Goal: Task Accomplishment & Management: Manage account settings

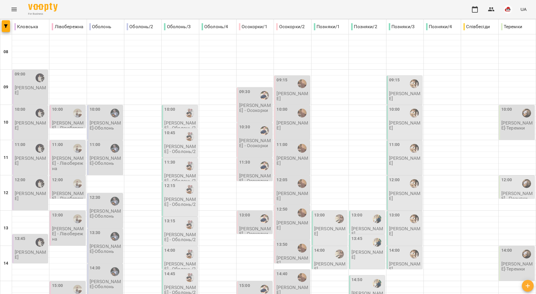
drag, startPoint x: 0, startPoint y: 0, endPoint x: 17, endPoint y: 7, distance: 18.4
click at [17, 7] on icon "Menu" at bounding box center [14, 9] width 7 height 7
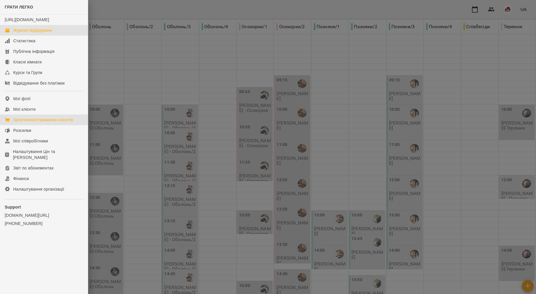
click at [33, 123] on div "Залучення/Утримання клієнтів" at bounding box center [43, 120] width 60 height 6
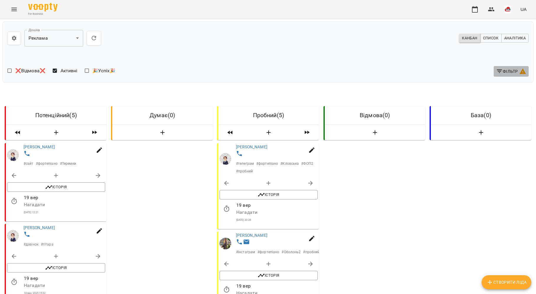
click at [505, 73] on span "Фільтр" at bounding box center [511, 71] width 30 height 7
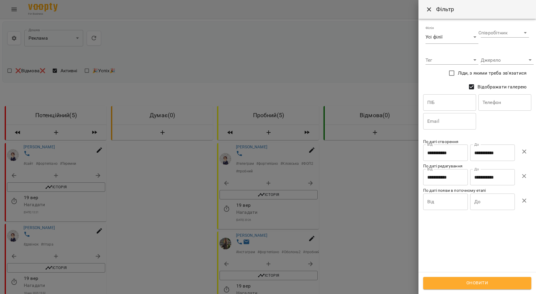
click at [352, 196] on div at bounding box center [268, 147] width 536 height 294
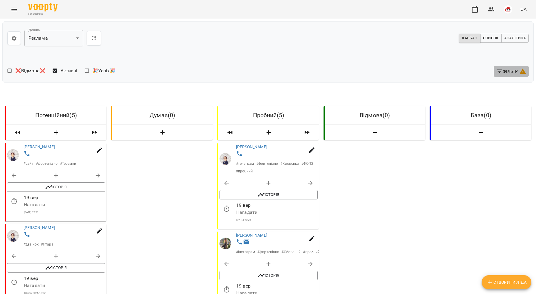
click at [493, 75] on button "Фільтр" at bounding box center [510, 71] width 35 height 11
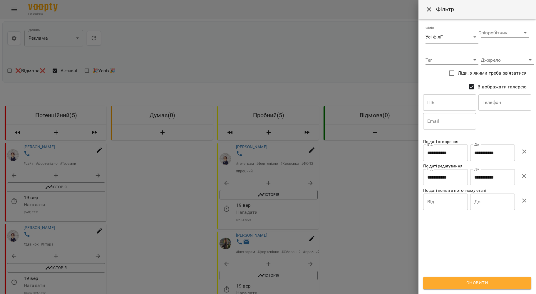
click at [453, 203] on input "Від" at bounding box center [445, 202] width 45 height 16
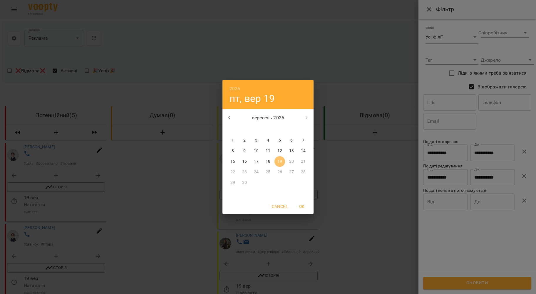
click at [274, 161] on div "19" at bounding box center [280, 161] width 12 height 11
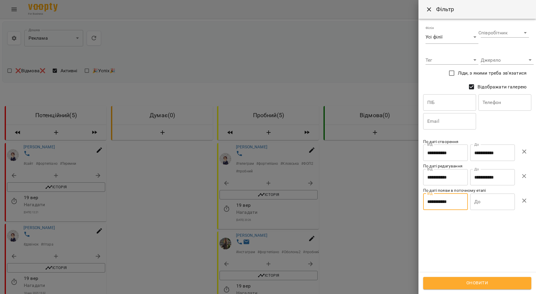
click at [443, 205] on input "**********" at bounding box center [445, 202] width 45 height 16
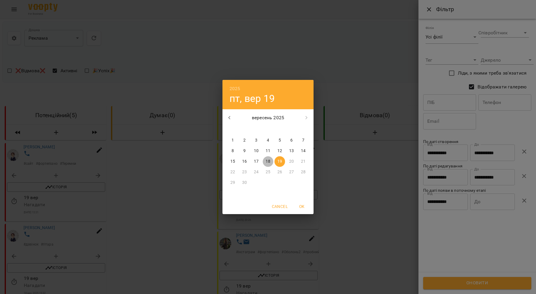
click at [268, 162] on p "18" at bounding box center [267, 162] width 5 height 6
type input "**********"
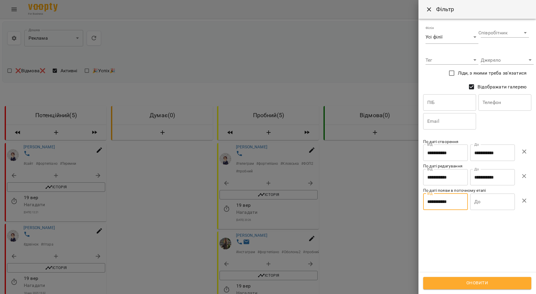
click at [480, 208] on input "До" at bounding box center [492, 202] width 45 height 16
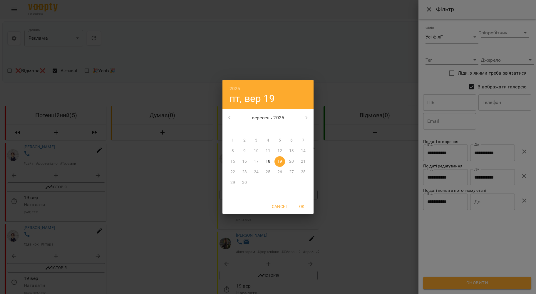
click at [266, 163] on p "18" at bounding box center [267, 162] width 5 height 6
type input "**********"
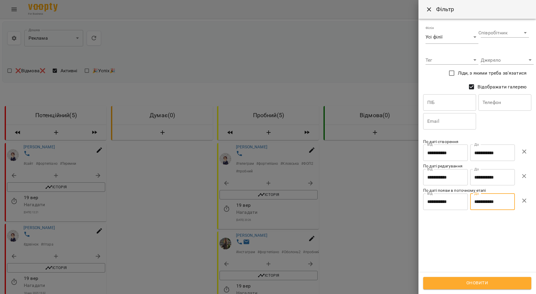
click at [486, 282] on span "Оновити" at bounding box center [476, 283] width 95 height 8
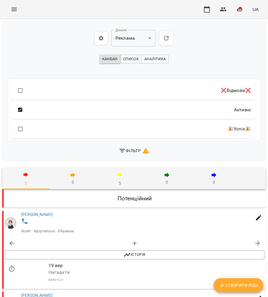
click at [123, 174] on icon "button" at bounding box center [119, 174] width 7 height 7
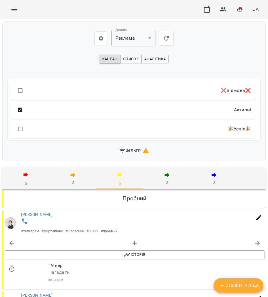
scroll to position [157, 0]
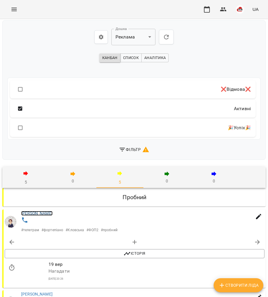
click at [39, 211] on link "Щербіна Наталія" at bounding box center [36, 213] width 31 height 5
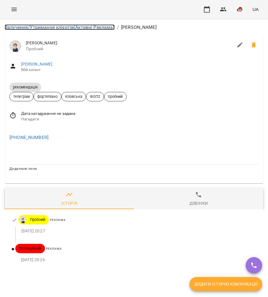
click at [55, 26] on link "Залучення/Утримання клієнтів (Активні Реклама)" at bounding box center [60, 27] width 110 height 6
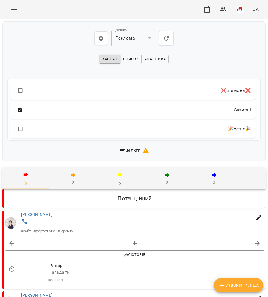
click at [121, 173] on icon "button" at bounding box center [119, 174] width 7 height 7
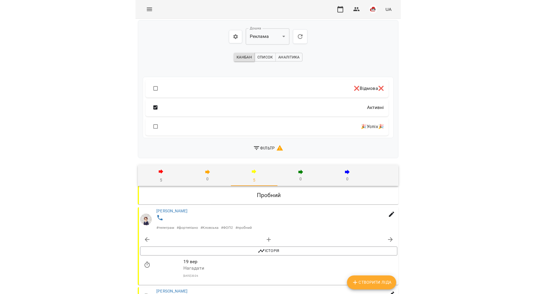
scroll to position [39, 0]
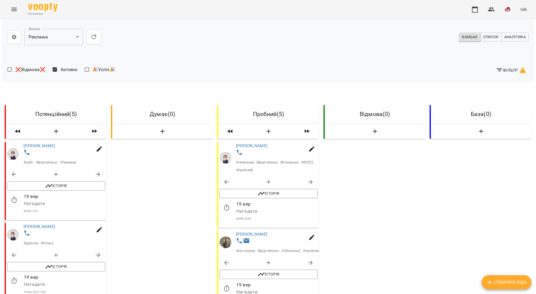
click at [505, 63] on div "Фільтр" at bounding box center [399, 70] width 263 height 15
click at [506, 67] on span "Фільтр" at bounding box center [511, 70] width 30 height 7
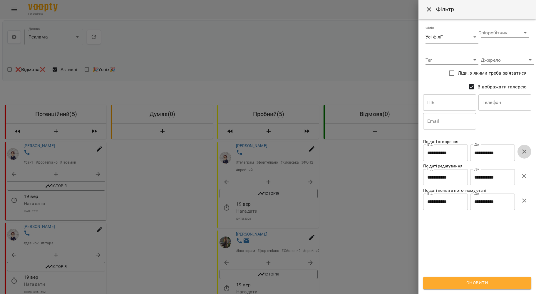
click at [524, 155] on icon "button" at bounding box center [523, 151] width 7 height 7
click at [525, 173] on icon "button" at bounding box center [523, 176] width 7 height 7
click at [495, 286] on span "Оновити" at bounding box center [476, 283] width 95 height 8
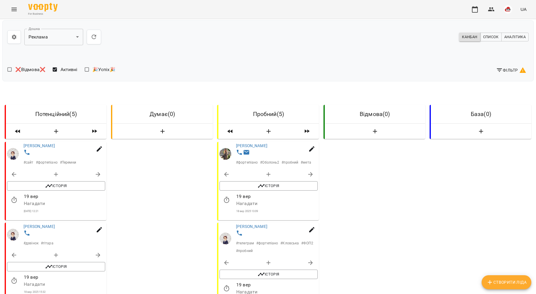
scroll to position [0, 0]
click at [8, 13] on div "For Business UA" at bounding box center [268, 9] width 536 height 19
click at [11, 13] on icon "Menu" at bounding box center [14, 9] width 7 height 7
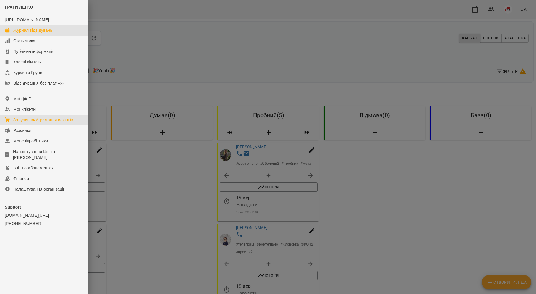
click at [33, 33] on div "Журнал відвідувань" at bounding box center [32, 30] width 39 height 6
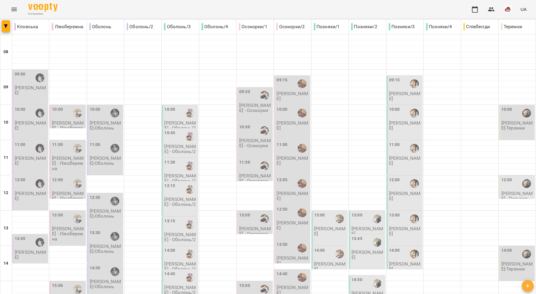
scroll to position [235, 0]
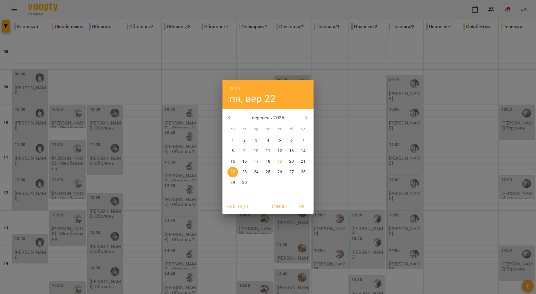
click at [270, 163] on span "18" at bounding box center [268, 162] width 11 height 6
type input "**********"
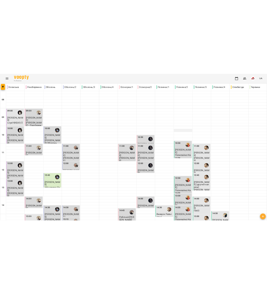
scroll to position [237, 0]
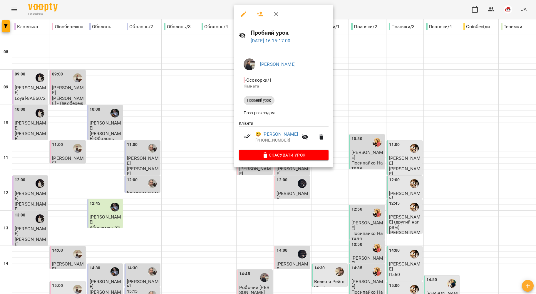
click at [278, 14] on icon "button" at bounding box center [275, 14] width 7 height 7
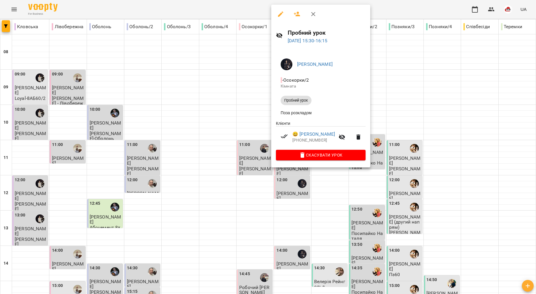
click at [313, 13] on icon "button" at bounding box center [312, 14] width 7 height 7
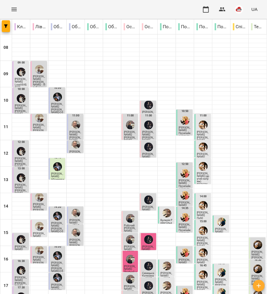
scroll to position [117, 0]
click at [151, 226] on div "15:30" at bounding box center [148, 235] width 13 height 18
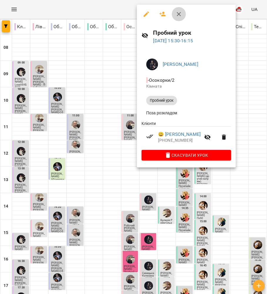
click at [181, 16] on icon "button" at bounding box center [178, 14] width 7 height 7
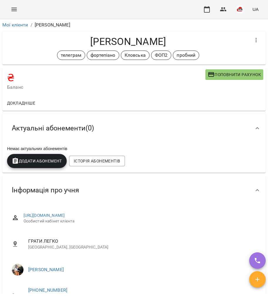
drag, startPoint x: 165, startPoint y: 42, endPoint x: 87, endPoint y: 38, distance: 78.2
click at [81, 41] on h4 "[PERSON_NAME]" at bounding box center [128, 42] width 242 height 12
copy h4 "[PERSON_NAME]"
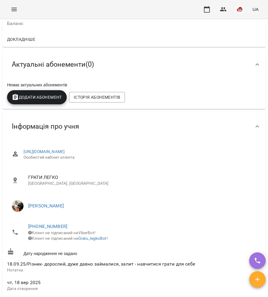
scroll to position [117, 0]
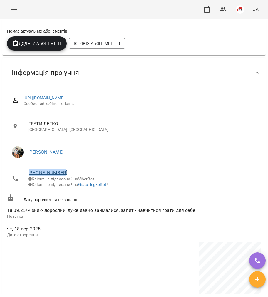
drag, startPoint x: 77, startPoint y: 175, endPoint x: 31, endPoint y: 174, distance: 45.5
click at [31, 174] on span "[PHONE_NUMBER]" at bounding box center [142, 172] width 228 height 7
copy link "380932020872"
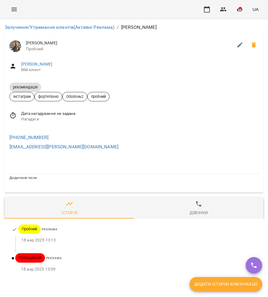
click at [244, 45] on button "button" at bounding box center [240, 45] width 14 height 14
select select "**"
select select "**********"
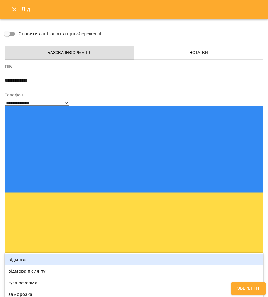
type input "**"
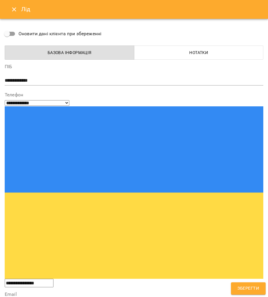
click at [244, 287] on span "Зберегти" at bounding box center [248, 289] width 22 height 8
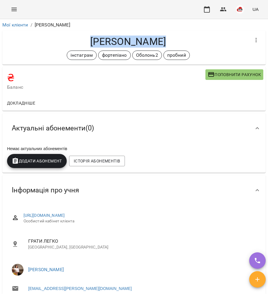
drag, startPoint x: 166, startPoint y: 39, endPoint x: 84, endPoint y: 40, distance: 81.4
click at [84, 40] on h4 "Мілана Бондар" at bounding box center [128, 42] width 242 height 12
copy h4 "Мілана Бондар"
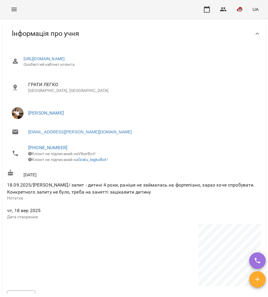
scroll to position [196, 0]
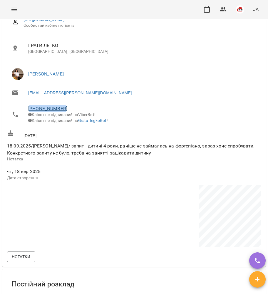
drag, startPoint x: 74, startPoint y: 110, endPoint x: 32, endPoint y: 109, distance: 42.3
click at [32, 109] on span "+380939763335" at bounding box center [142, 108] width 228 height 7
copy link "380939763335"
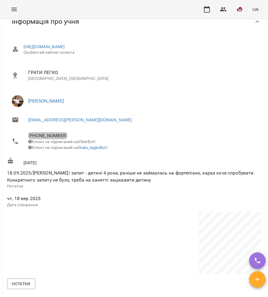
scroll to position [169, 0]
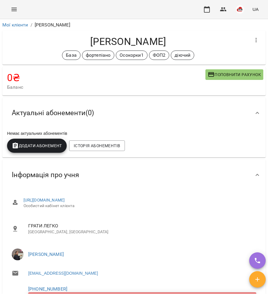
drag, startPoint x: 86, startPoint y: 38, endPoint x: 155, endPoint y: 39, distance: 68.7
click at [173, 36] on h4 "[PERSON_NAME]" at bounding box center [128, 42] width 242 height 12
copy h4 "[PERSON_NAME]"
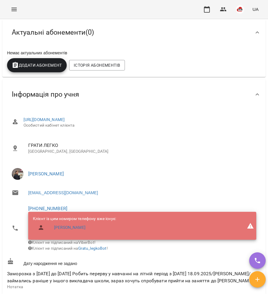
scroll to position [78, 0]
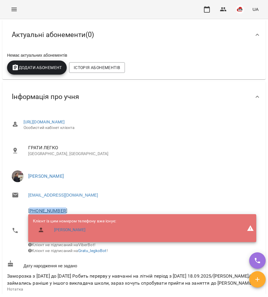
drag, startPoint x: 69, startPoint y: 206, endPoint x: 31, endPoint y: 210, distance: 38.4
click at [31, 210] on li "+380973665667 Клієнт із цим номером телефону вже існує: Петрук Макар Клієнт не …" at bounding box center [134, 230] width 254 height 55
copy link "380973665667"
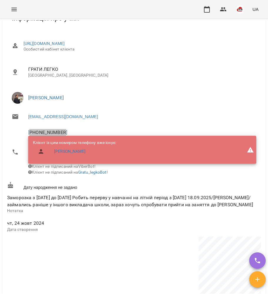
scroll to position [0, 0]
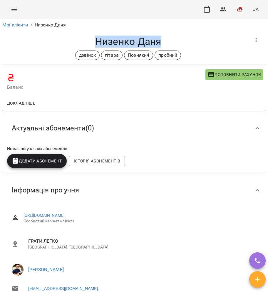
drag, startPoint x: 92, startPoint y: 40, endPoint x: 159, endPoint y: 39, distance: 67.8
click at [159, 39] on h4 "Низенко Даня" at bounding box center [128, 42] width 242 height 12
copy h4 "Низенко Даня"
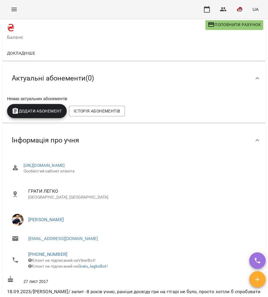
scroll to position [78, 0]
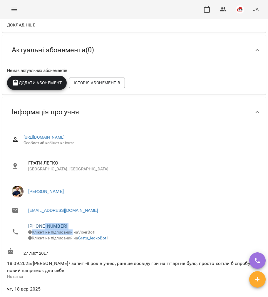
drag, startPoint x: 74, startPoint y: 230, endPoint x: 45, endPoint y: 228, distance: 29.4
click at [43, 229] on div "+380672300930 Клієнт не підписаний на ViberBot! Клієнт не підписаний на Gratu_l…" at bounding box center [142, 232] width 228 height 18
click at [95, 223] on span "+380672300930" at bounding box center [142, 226] width 228 height 7
drag, startPoint x: 86, startPoint y: 225, endPoint x: 32, endPoint y: 225, distance: 54.3
click at [32, 225] on span "+380672300930" at bounding box center [142, 226] width 228 height 7
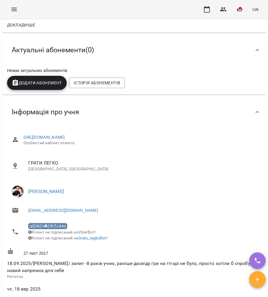
copy link "380672300930"
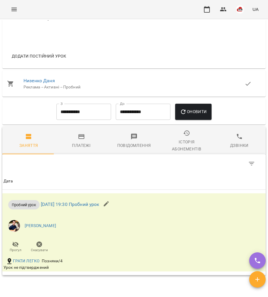
scroll to position [470, 0]
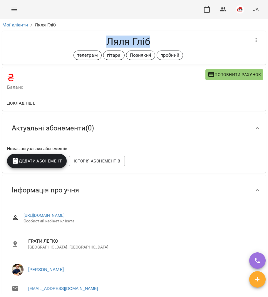
drag, startPoint x: 104, startPoint y: 38, endPoint x: 152, endPoint y: 40, distance: 47.6
click at [152, 40] on h4 "Ляля Гліб" at bounding box center [128, 42] width 242 height 12
copy h4 "Ляля Гліб"
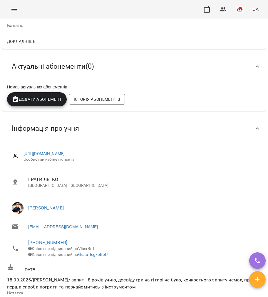
scroll to position [78, 0]
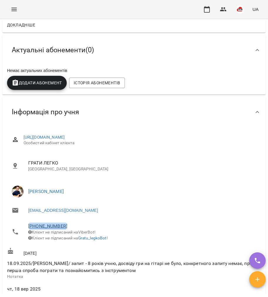
drag, startPoint x: 75, startPoint y: 224, endPoint x: 31, endPoint y: 229, distance: 44.0
click at [31, 229] on span "[PHONE_NUMBER]" at bounding box center [142, 226] width 228 height 7
copy link "380987187109"
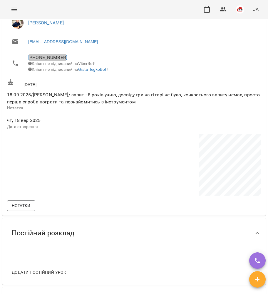
scroll to position [0, 0]
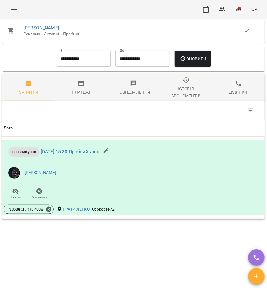
scroll to position [641, 0]
